Goal: Task Accomplishment & Management: Complete application form

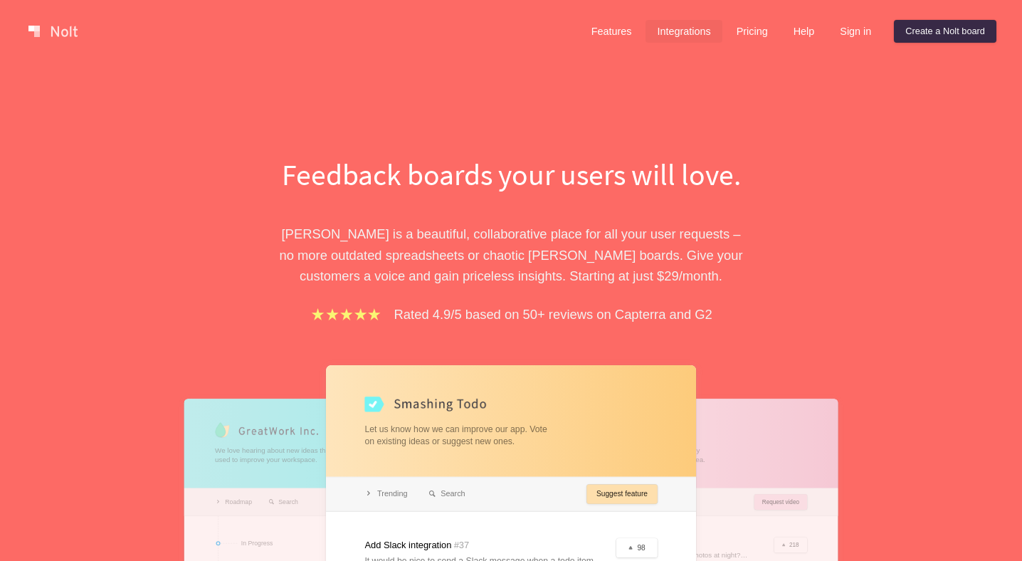
click at [682, 41] on link "Integrations" at bounding box center [683, 31] width 76 height 23
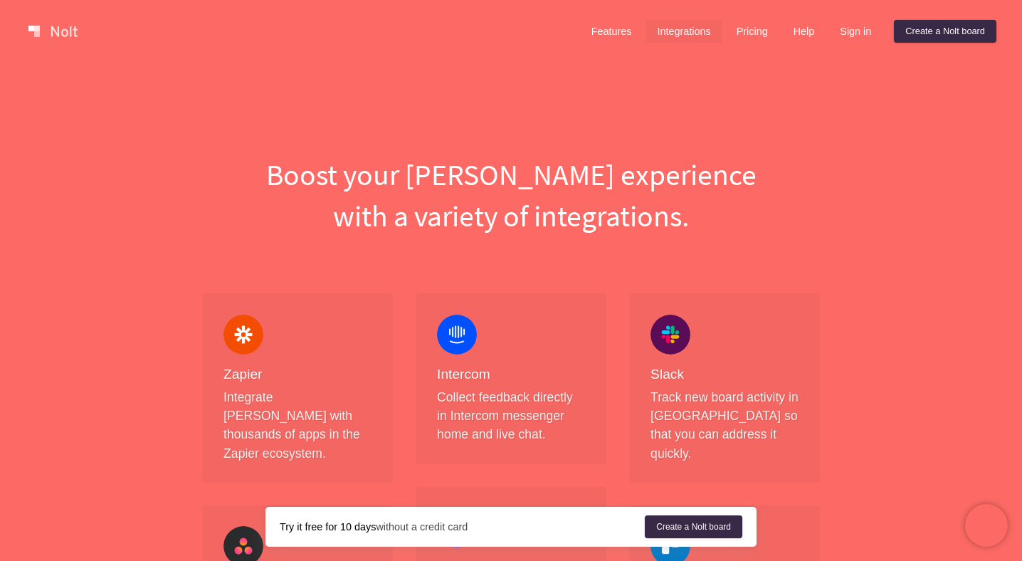
click at [602, 52] on div "Features Integrations Pricing Help Sign in Create a [PERSON_NAME] board Menu" at bounding box center [511, 31] width 1022 height 63
click at [602, 40] on link "Features" at bounding box center [611, 31] width 63 height 23
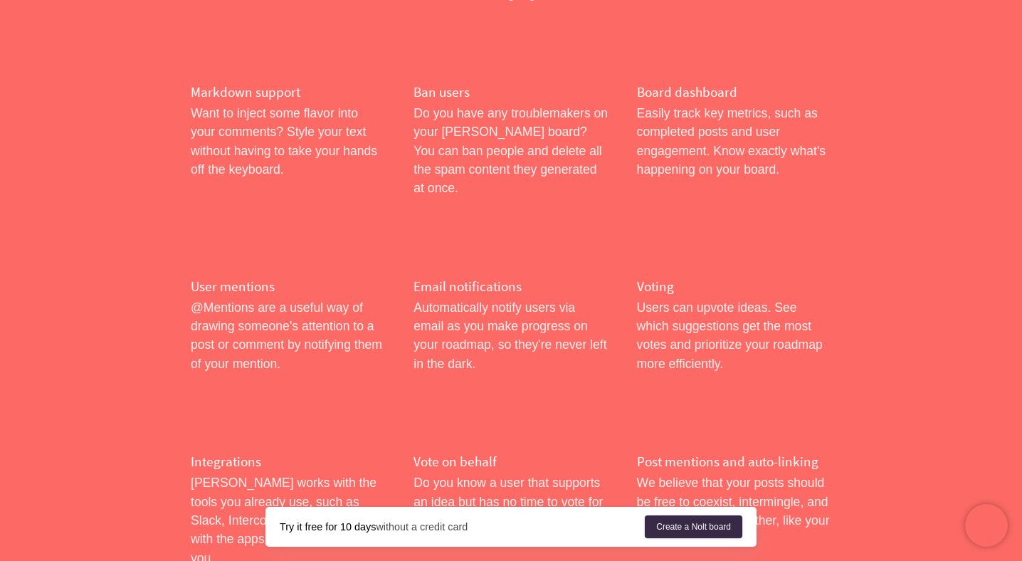
scroll to position [1834, 0]
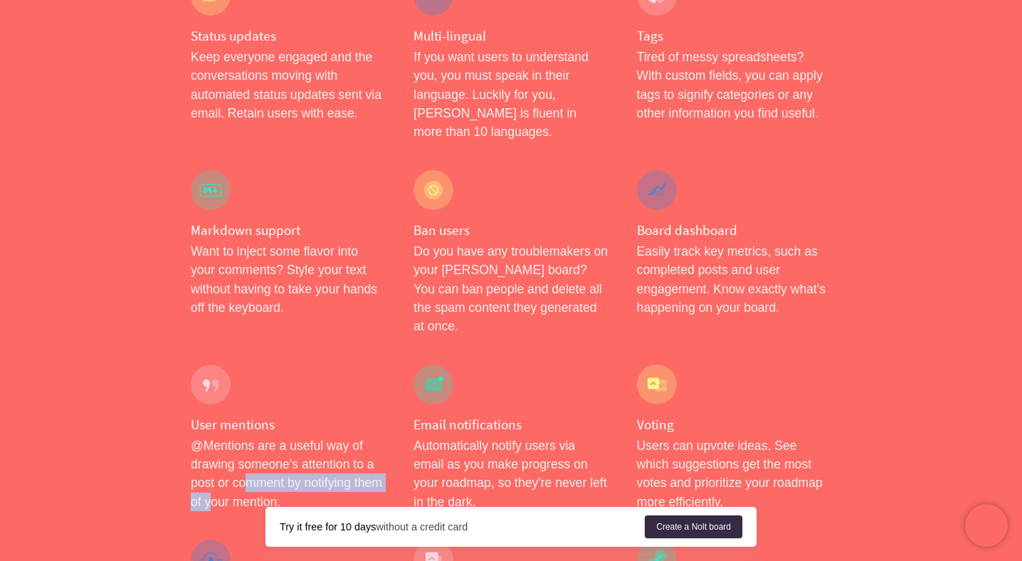
drag, startPoint x: 245, startPoint y: 349, endPoint x: 245, endPoint y: 363, distance: 14.2
click at [245, 362] on div "User mentions @Mentions are a useful way of drawing someone's attention to a po…" at bounding box center [287, 438] width 223 height 176
click at [245, 363] on div "User mentions @Mentions are a useful way of drawing someone's attention to a po…" at bounding box center [287, 438] width 223 height 176
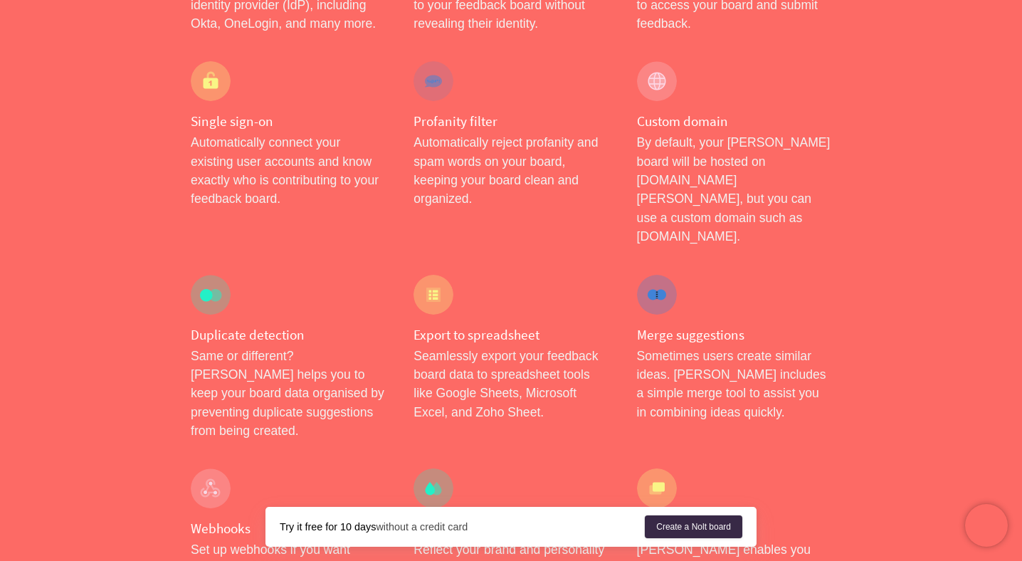
scroll to position [1003, 0]
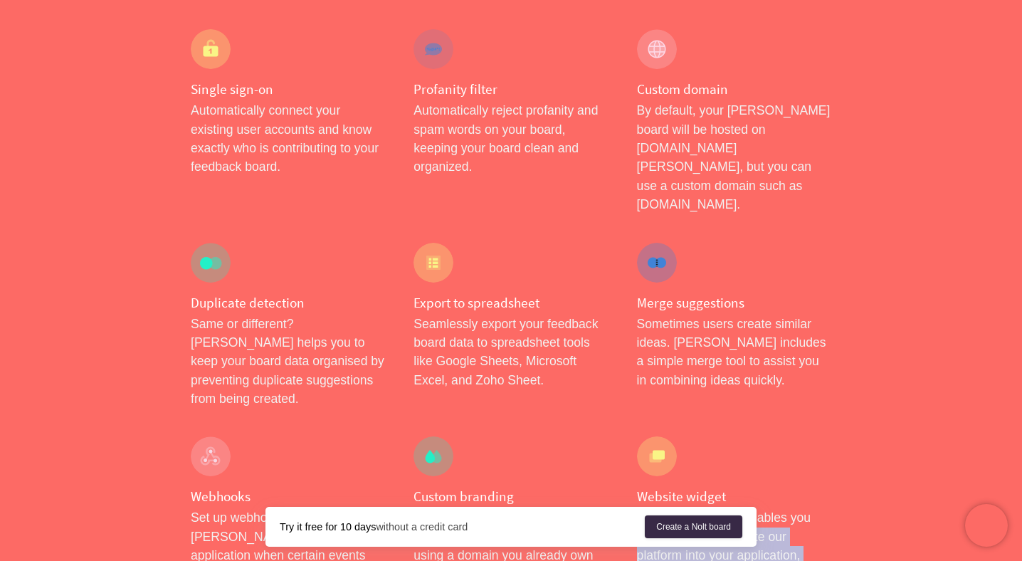
drag, startPoint x: 734, startPoint y: 467, endPoint x: 758, endPoint y: 483, distance: 28.6
click at [754, 508] on p "[PERSON_NAME] enables you seamlessly to integrate our platform into your applic…" at bounding box center [734, 555] width 194 height 94
click at [758, 508] on p "[PERSON_NAME] enables you seamlessly to integrate our platform into your applic…" at bounding box center [734, 555] width 194 height 94
click at [743, 508] on p "[PERSON_NAME] enables you seamlessly to integrate our platform into your applic…" at bounding box center [734, 555] width 194 height 94
drag, startPoint x: 632, startPoint y: 358, endPoint x: 646, endPoint y: 366, distance: 16.6
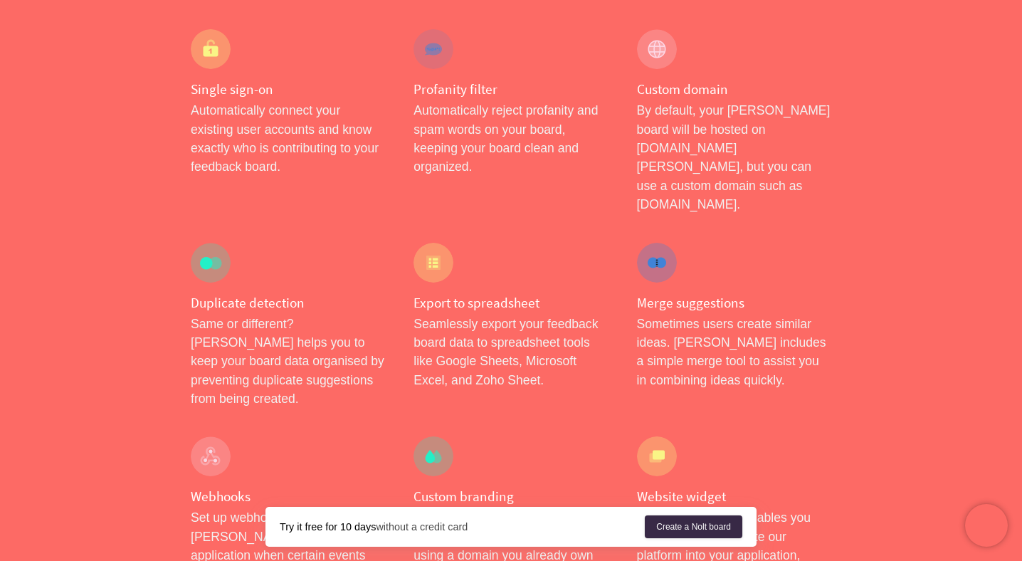
click at [633, 422] on div "Website widget [PERSON_NAME] enables you seamlessly to integrate our platform i…" at bounding box center [734, 519] width 223 height 194
click at [650, 436] on div at bounding box center [657, 456] width 40 height 40
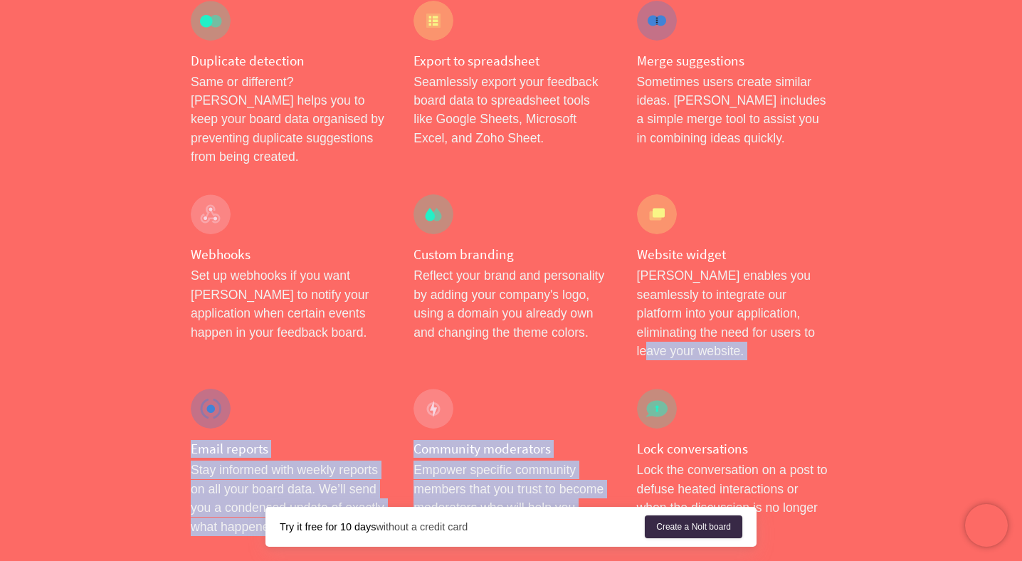
drag, startPoint x: 763, startPoint y: 240, endPoint x: 764, endPoint y: 269, distance: 29.2
click at [764, 269] on div "Roadmap Easily create and share your roadmap in just a few clicks. Prioritize f…" at bounding box center [510, 268] width 669 height 2468
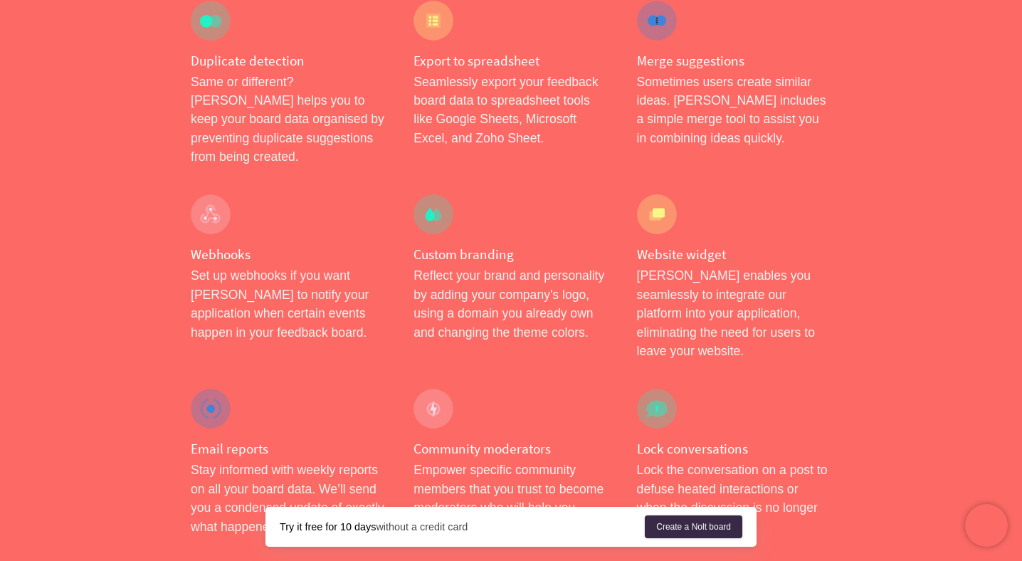
drag, startPoint x: 767, startPoint y: 277, endPoint x: 799, endPoint y: 327, distance: 59.8
click at [768, 374] on div "Lock conversations Lock the conversation on a post to defuse heated interaction…" at bounding box center [734, 462] width 223 height 176
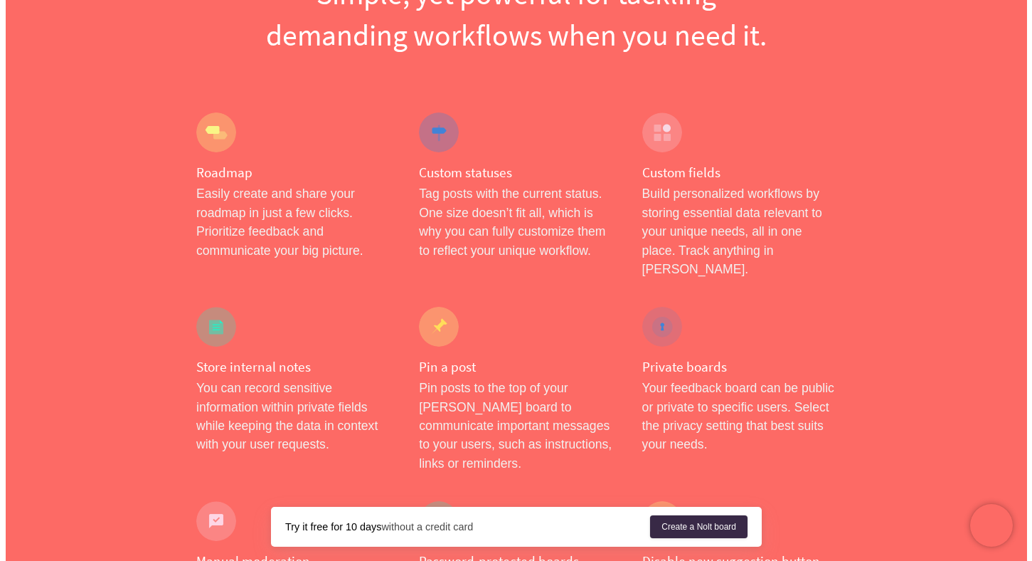
scroll to position [0, 0]
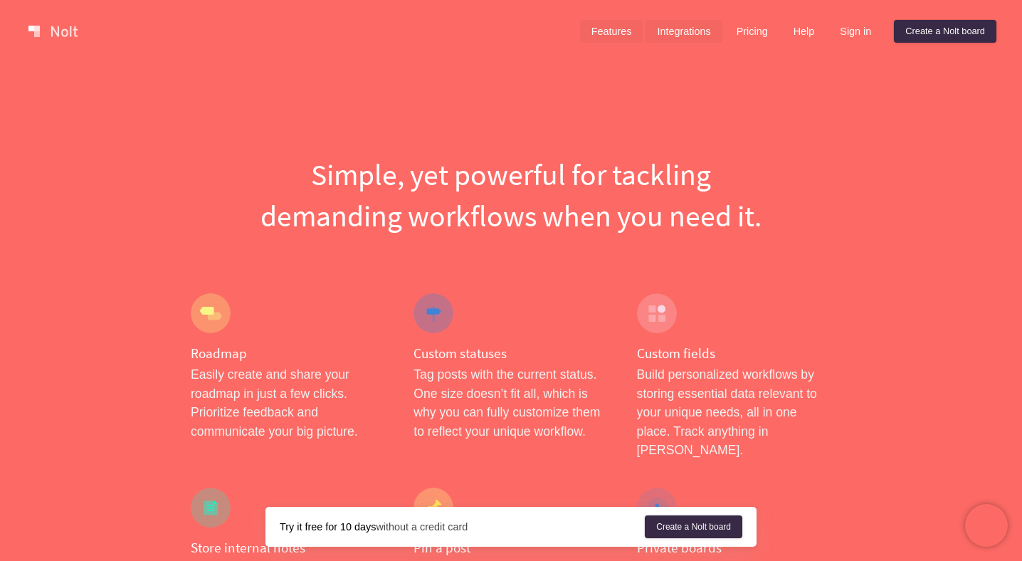
click at [676, 37] on link "Integrations" at bounding box center [683, 31] width 76 height 23
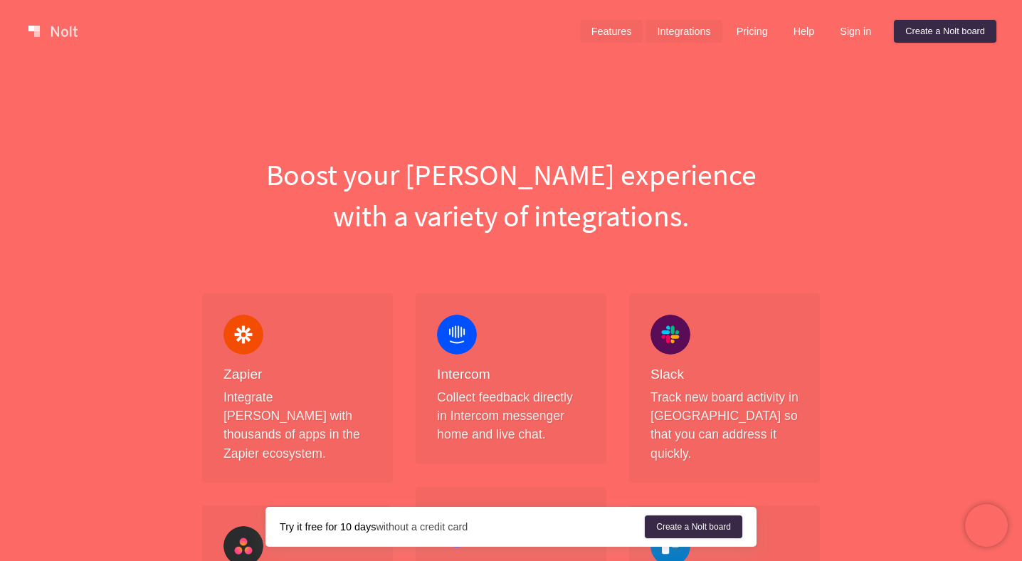
click at [613, 33] on link "Features" at bounding box center [611, 31] width 63 height 23
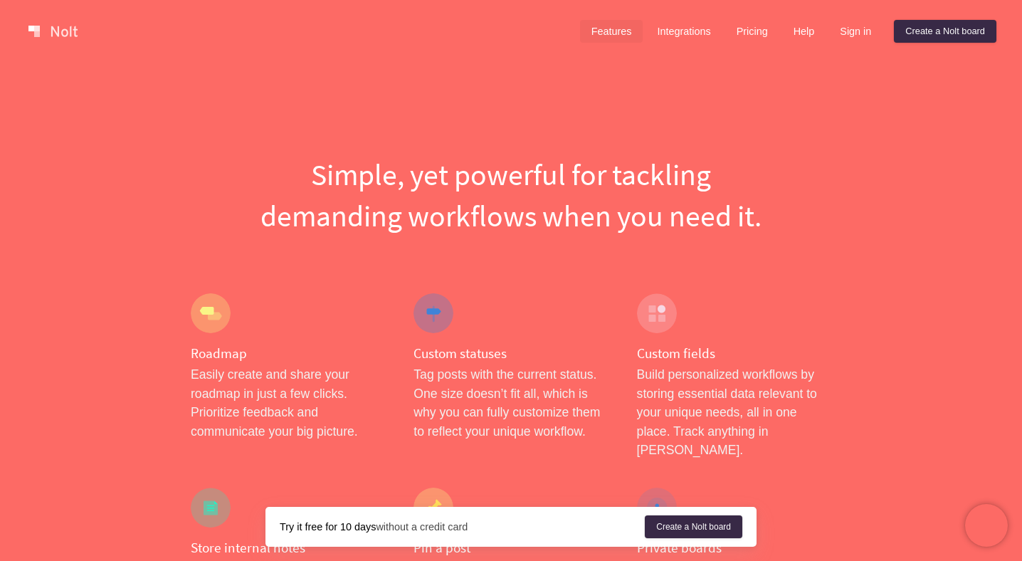
click at [613, 33] on link "Features" at bounding box center [611, 31] width 63 height 23
click at [707, 306] on div "Custom fields Build personalized workflows by storing essential data relevant t…" at bounding box center [734, 376] width 223 height 194
drag, startPoint x: 638, startPoint y: 307, endPoint x: 736, endPoint y: 216, distance: 134.9
click at [641, 307] on div at bounding box center [657, 313] width 40 height 40
click at [913, 32] on link "Create a Nolt board" at bounding box center [945, 31] width 102 height 23
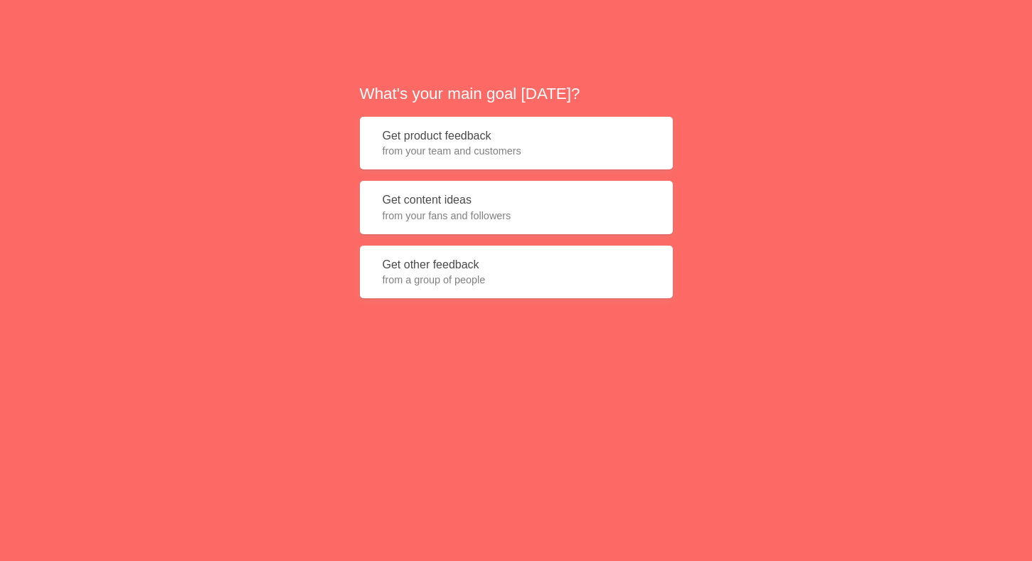
click at [448, 199] on button "Get content ideas from your fans and followers" at bounding box center [516, 207] width 313 height 53
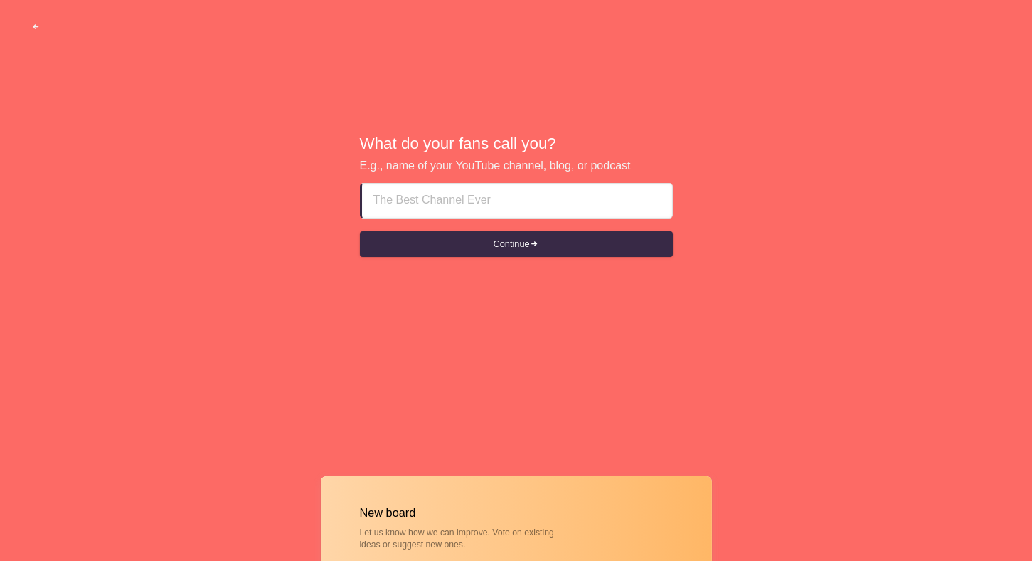
click at [507, 204] on input at bounding box center [517, 201] width 287 height 34
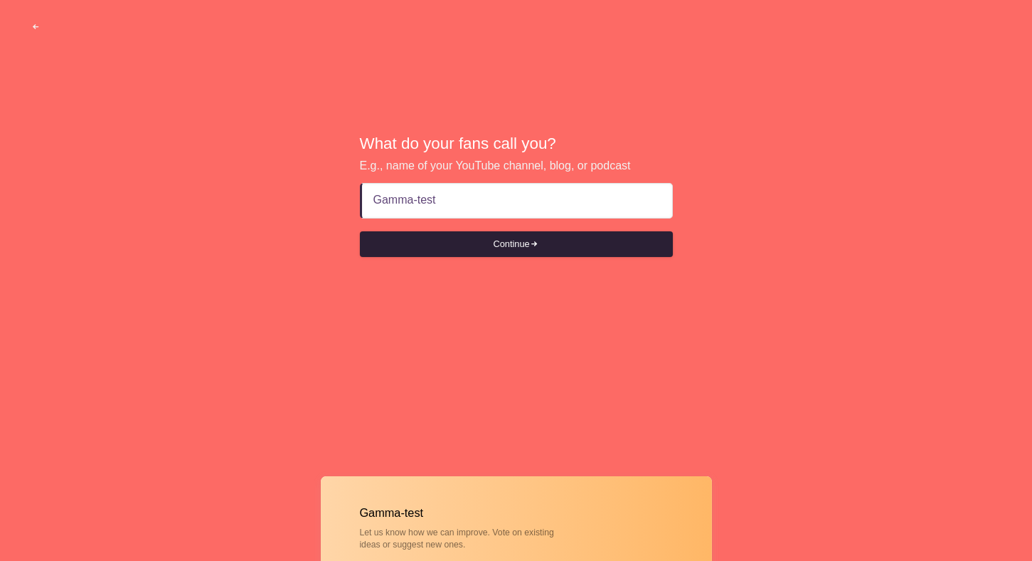
click at [591, 238] on button "Continue" at bounding box center [516, 244] width 313 height 26
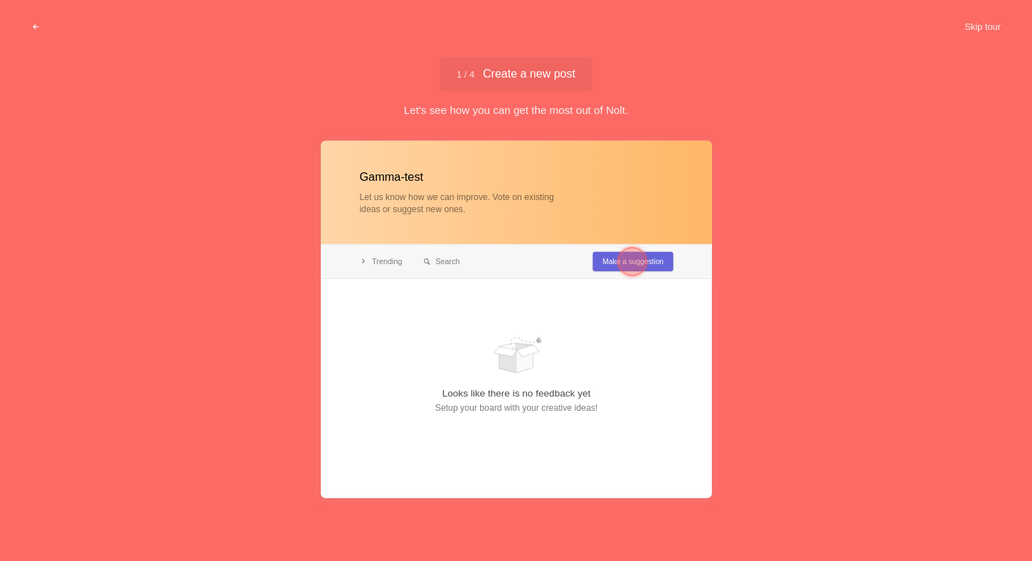
type input "Gamma-test"
click at [645, 262] on div at bounding box center [632, 262] width 28 height 28
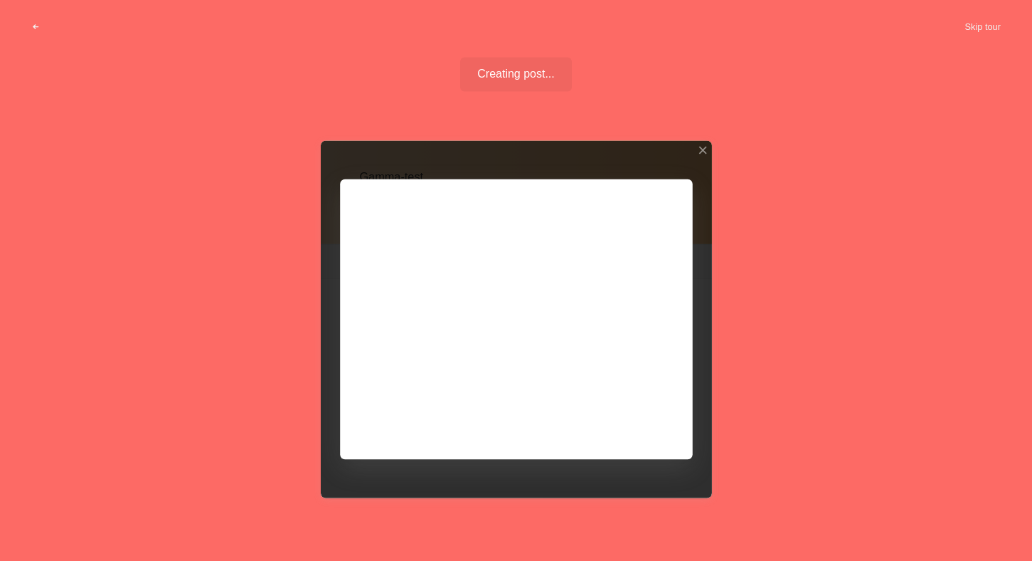
click at [626, 419] on div at bounding box center [516, 319] width 391 height 357
click at [703, 153] on div at bounding box center [702, 151] width 10 height 10
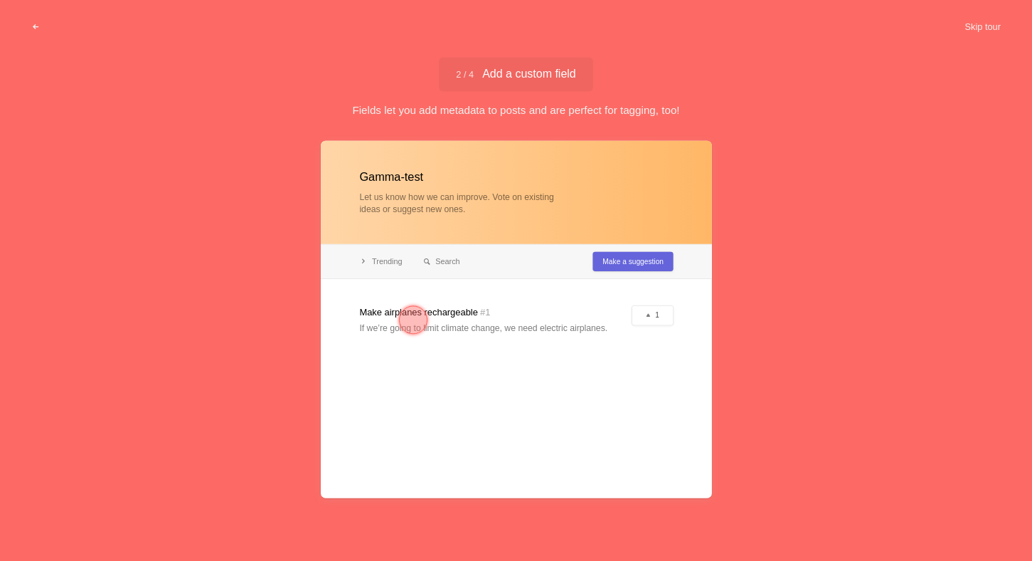
click at [594, 272] on div at bounding box center [516, 319] width 391 height 357
click at [468, 327] on div at bounding box center [516, 319] width 391 height 357
drag, startPoint x: 666, startPoint y: 312, endPoint x: 391, endPoint y: 329, distance: 275.2
click at [666, 312] on div at bounding box center [516, 319] width 391 height 357
click at [539, 326] on div at bounding box center [516, 319] width 391 height 357
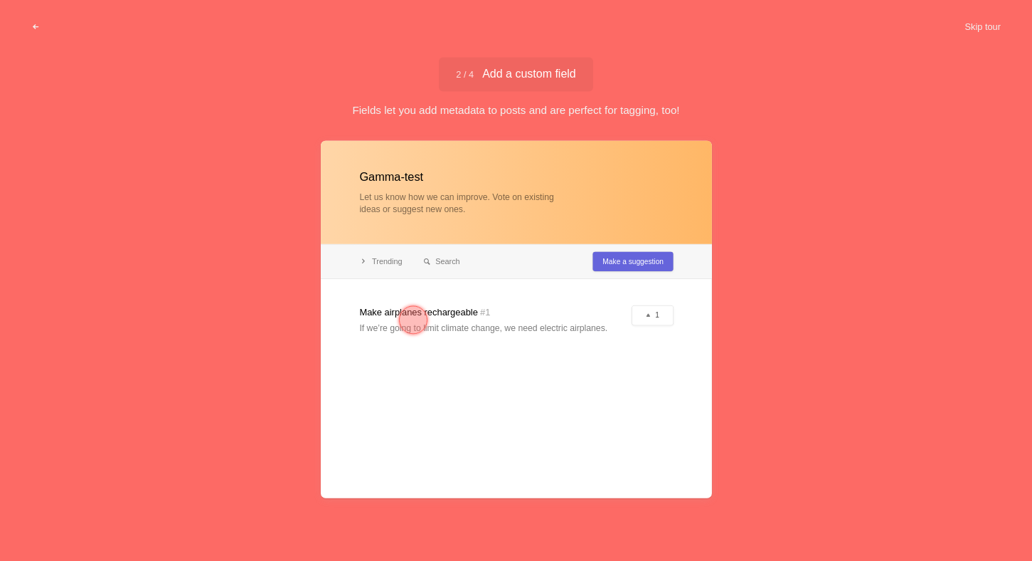
click at [650, 320] on div at bounding box center [516, 319] width 391 height 357
click at [467, 353] on div at bounding box center [516, 319] width 391 height 357
click at [411, 306] on div at bounding box center [413, 320] width 28 height 28
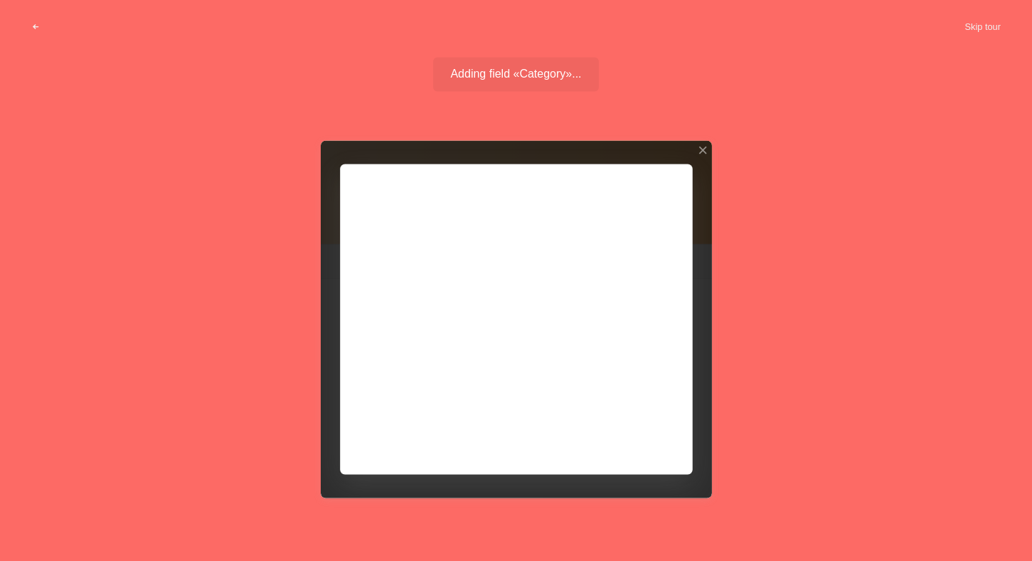
click at [388, 270] on div at bounding box center [516, 319] width 391 height 357
click at [416, 316] on div at bounding box center [516, 319] width 391 height 357
click at [705, 159] on div at bounding box center [516, 319] width 391 height 357
click at [706, 155] on div at bounding box center [516, 319] width 391 height 357
click at [996, 23] on button "Skip tour" at bounding box center [983, 27] width 70 height 26
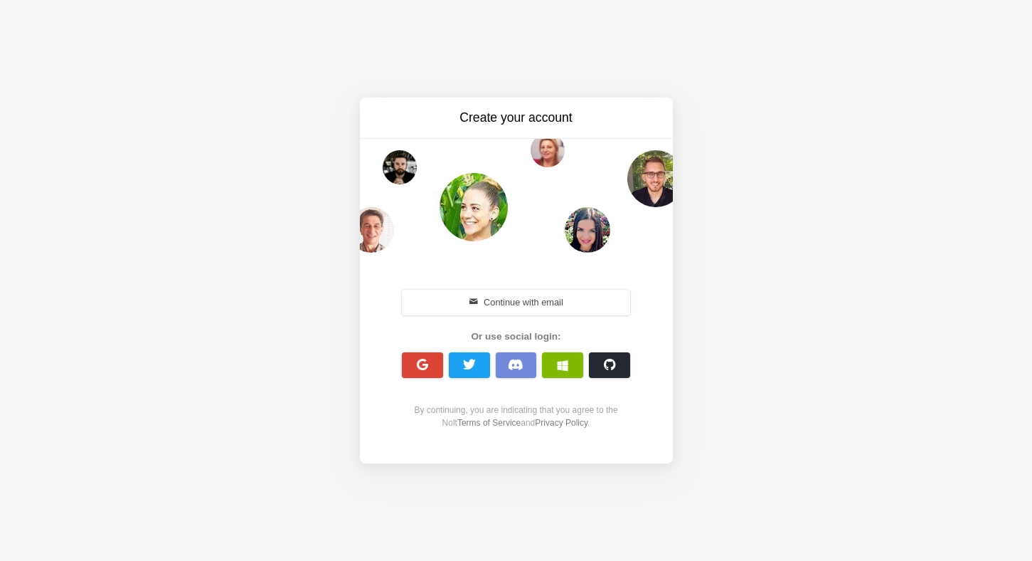
click at [519, 117] on h3 "Create your account" at bounding box center [516, 118] width 239 height 18
